Goal: Task Accomplishment & Management: Use online tool/utility

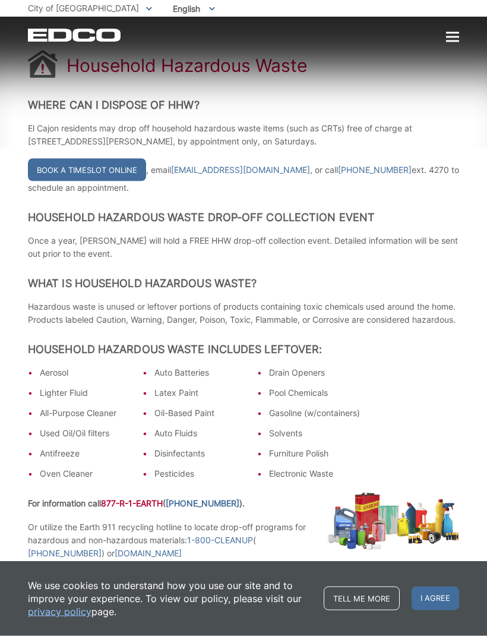
scroll to position [147, 0]
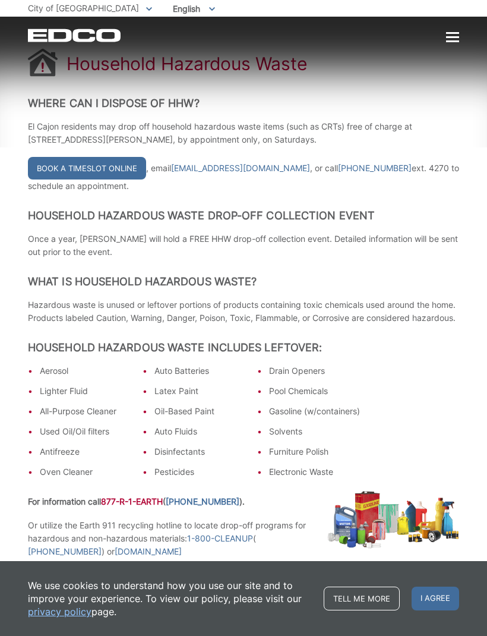
click at [437, 278] on h2 "What is Household Hazardous Waste?" at bounding box center [243, 281] width 431 height 13
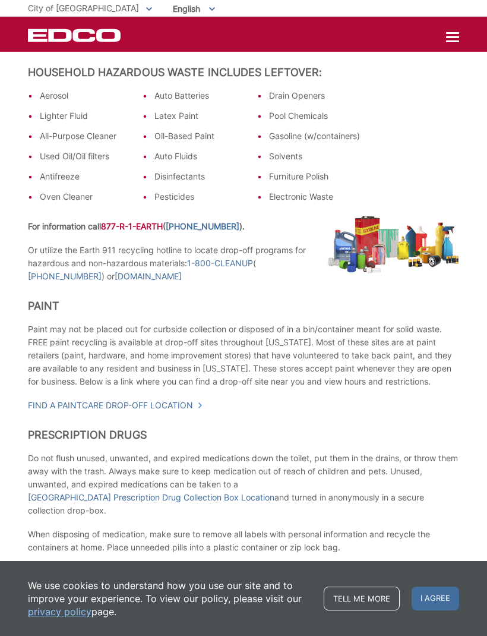
scroll to position [425, 0]
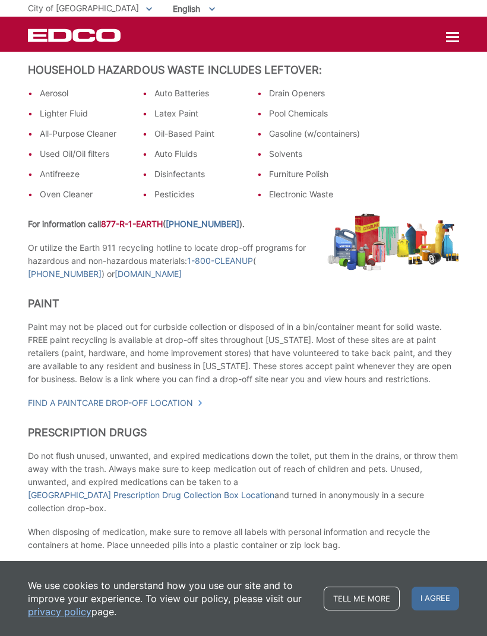
click at [424, 310] on div "Household Hazardous Waste Where Can I Dispose of HHW? El Cajon residents may dr…" at bounding box center [243, 306] width 431 height 1165
click at [429, 271] on img at bounding box center [393, 242] width 132 height 58
click at [433, 271] on img at bounding box center [393, 243] width 132 height 58
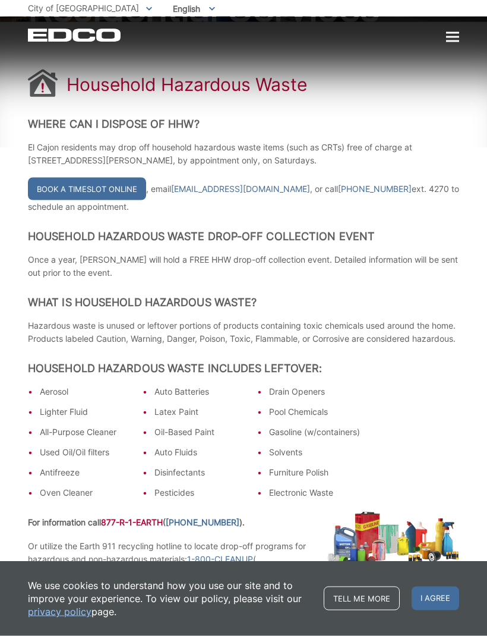
scroll to position [128, 0]
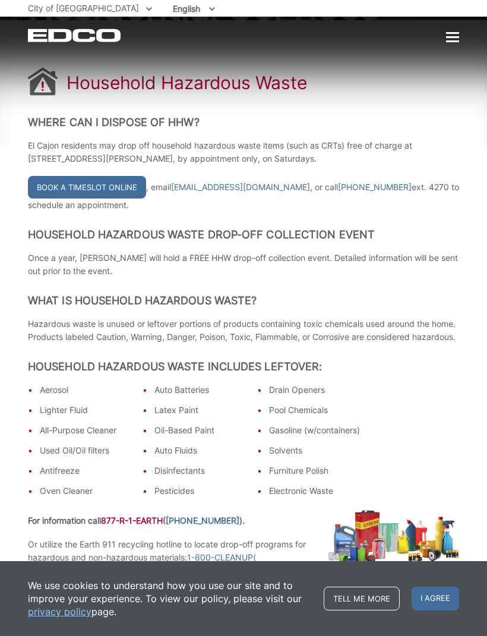
click at [66, 194] on link "Book a Timeslot Online" at bounding box center [87, 187] width 118 height 23
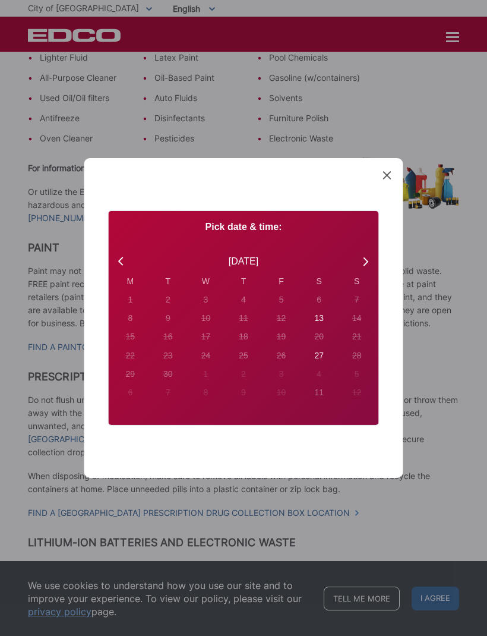
scroll to position [484, 0]
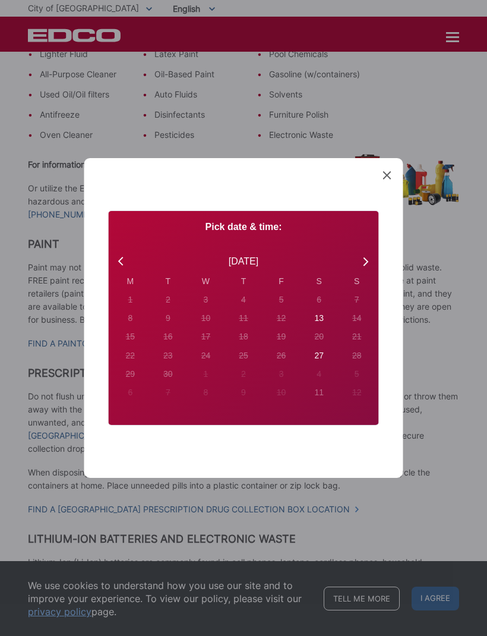
click at [383, 201] on div "Created with Sketch. Book Appointment Bringing anyone with you? Number of Addit…" at bounding box center [243, 318] width 319 height 320
click at [390, 182] on span at bounding box center [387, 176] width 8 height 12
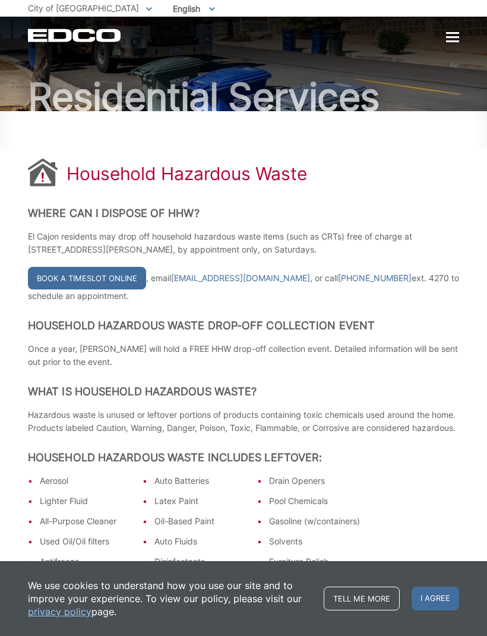
scroll to position [0, 0]
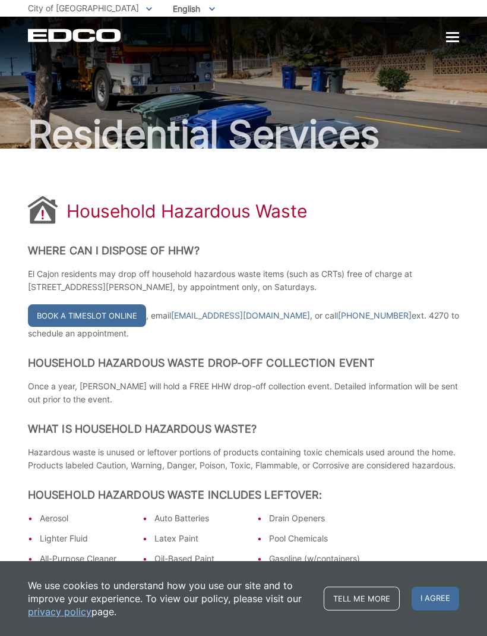
click at [447, 39] on div at bounding box center [452, 38] width 13 height 10
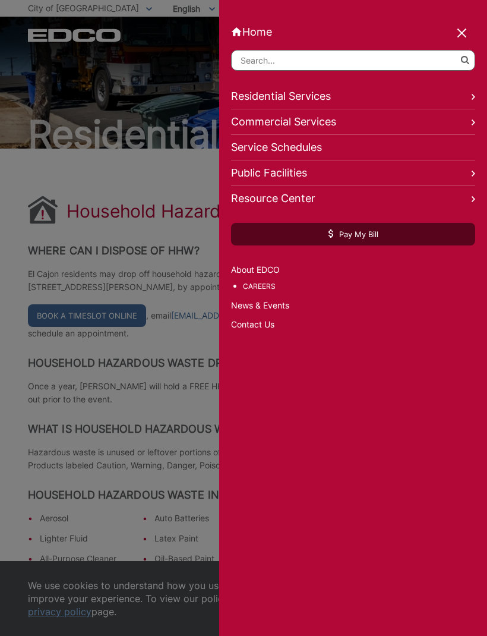
click at [466, 91] on link "Residential Services" at bounding box center [353, 97] width 244 height 26
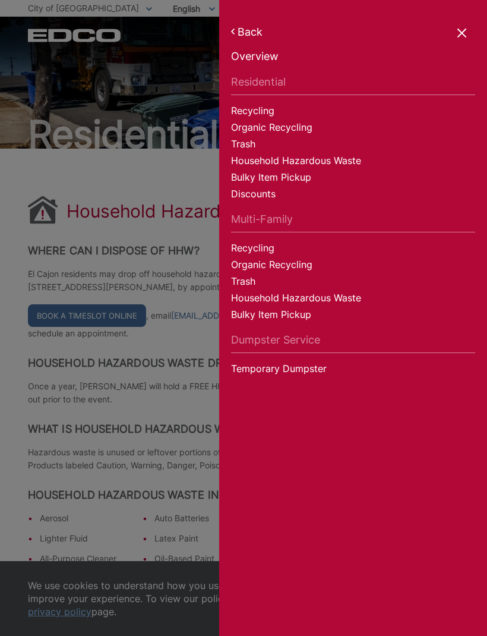
click at [240, 117] on link "Recycling" at bounding box center [353, 112] width 244 height 17
click at [242, 114] on link "Recycling" at bounding box center [353, 112] width 244 height 17
click at [244, 108] on link "Recycling" at bounding box center [353, 112] width 244 height 17
